Goal: Transaction & Acquisition: Purchase product/service

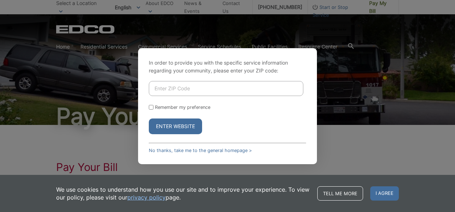
click at [191, 89] on input "Enter ZIP Code" at bounding box center [226, 88] width 155 height 15
type input "92078"
click at [171, 124] on button "Enter Website" at bounding box center [175, 127] width 53 height 16
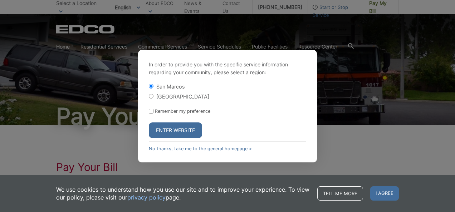
click at [175, 129] on button "Enter Website" at bounding box center [175, 131] width 53 height 16
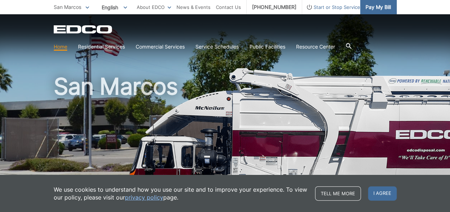
click at [376, 7] on span "Pay My Bill" at bounding box center [377, 7] width 25 height 8
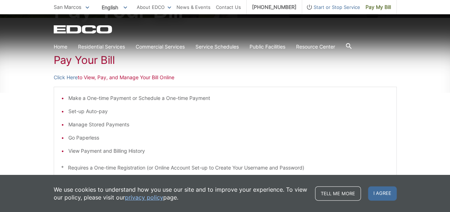
scroll to position [179, 0]
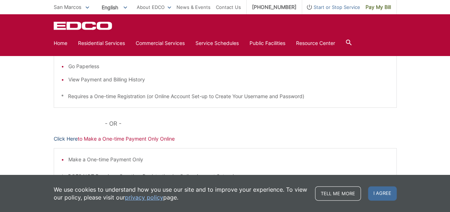
click at [69, 137] on link "Click Here" at bounding box center [66, 139] width 24 height 8
